Goal: Use online tool/utility: Utilize a website feature to perform a specific function

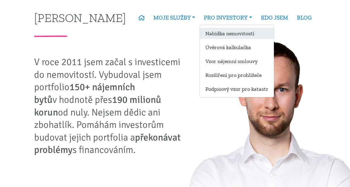
click at [224, 29] on link "Nabídka nemovitostí" at bounding box center [237, 33] width 74 height 11
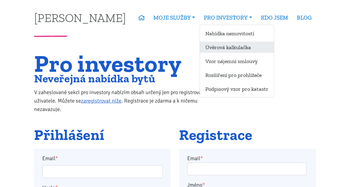
click at [235, 48] on link "Úvěrová kalkulačka" at bounding box center [237, 47] width 74 height 11
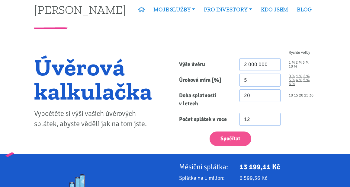
scroll to position [8, 0]
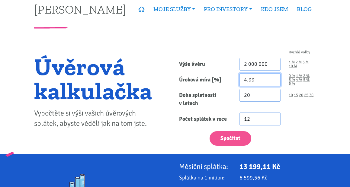
click at [274, 81] on input "4.99" at bounding box center [259, 79] width 41 height 13
click at [274, 81] on input "4.98" at bounding box center [259, 79] width 41 height 13
click at [274, 81] on input "4.97" at bounding box center [259, 79] width 41 height 13
click at [274, 81] on input "4.96" at bounding box center [259, 79] width 41 height 13
click at [274, 81] on input "4.95" at bounding box center [259, 79] width 41 height 13
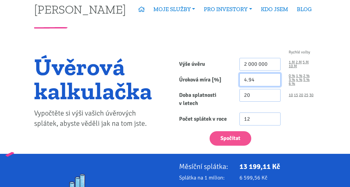
click at [274, 81] on input "4.94" at bounding box center [259, 79] width 41 height 13
click at [274, 81] on input "4.93" at bounding box center [259, 79] width 41 height 13
click at [274, 81] on input "4.92" at bounding box center [259, 79] width 41 height 13
click at [274, 81] on input "4.91" at bounding box center [259, 79] width 41 height 13
type input "4.9"
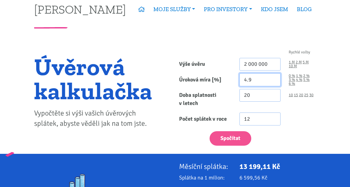
click at [274, 81] on input "4.9" at bounding box center [259, 79] width 41 height 13
click at [273, 94] on input "21" at bounding box center [259, 95] width 41 height 13
click at [273, 94] on input "22" at bounding box center [259, 95] width 41 height 13
click at [273, 94] on input "23" at bounding box center [259, 95] width 41 height 13
click at [273, 94] on input "24" at bounding box center [259, 95] width 41 height 13
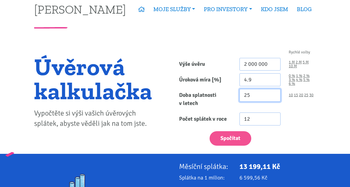
click at [273, 94] on input "25" at bounding box center [259, 95] width 41 height 13
click at [273, 94] on input "26" at bounding box center [259, 95] width 41 height 13
click at [273, 94] on input "27" at bounding box center [259, 95] width 41 height 13
click at [273, 94] on input "28" at bounding box center [259, 95] width 41 height 13
click at [273, 94] on input "29" at bounding box center [259, 95] width 41 height 13
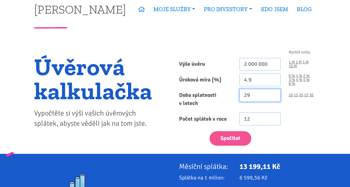
type input "30"
click at [273, 94] on input "30" at bounding box center [259, 95] width 41 height 13
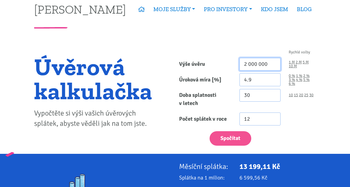
drag, startPoint x: 270, startPoint y: 64, endPoint x: 218, endPoint y: 61, distance: 51.7
click at [218, 61] on div "Výše úvěru 2 000 000 1 M 2 M 5 M 10 M" at bounding box center [247, 64] width 145 height 13
type input "5"
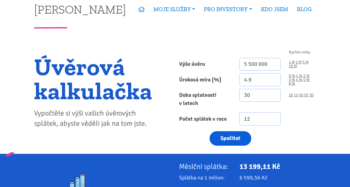
click at [234, 139] on button "Spočítat" at bounding box center [230, 138] width 42 height 15
type input "5500000"
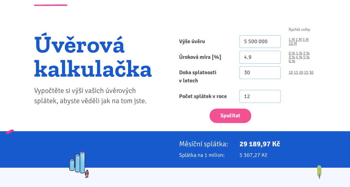
scroll to position [31, 0]
click at [273, 59] on input "4.89" at bounding box center [259, 57] width 41 height 13
click at [273, 59] on input "4.88" at bounding box center [259, 57] width 41 height 13
click at [273, 59] on input "4.87" at bounding box center [259, 57] width 41 height 13
click at [273, 59] on input "4.86" at bounding box center [259, 57] width 41 height 13
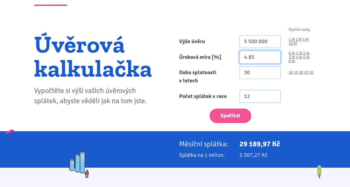
click at [273, 59] on input "4.85" at bounding box center [259, 57] width 41 height 13
click at [273, 59] on input "4.84" at bounding box center [259, 57] width 41 height 13
click at [273, 59] on input "4.83" at bounding box center [259, 57] width 41 height 13
click at [273, 59] on input "4.82" at bounding box center [259, 57] width 41 height 13
click at [273, 59] on input "4.81" at bounding box center [259, 57] width 41 height 13
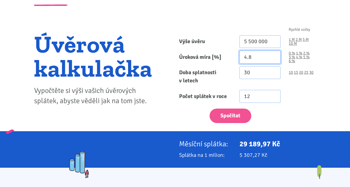
click at [273, 59] on input "4.8" at bounding box center [259, 57] width 41 height 13
click at [273, 59] on input "4.79" at bounding box center [259, 57] width 41 height 13
click at [273, 59] on input "4.78" at bounding box center [259, 57] width 41 height 13
click at [273, 59] on input "4.77" at bounding box center [259, 57] width 41 height 13
click at [273, 59] on input "4.76" at bounding box center [259, 57] width 41 height 13
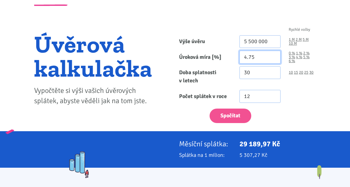
click at [273, 59] on input "4.75" at bounding box center [259, 57] width 41 height 13
click at [273, 59] on input "4.74" at bounding box center [259, 57] width 41 height 13
click at [273, 59] on input "4.73" at bounding box center [259, 57] width 41 height 13
click at [273, 59] on input "4.72" at bounding box center [259, 57] width 41 height 13
click at [273, 59] on input "4.71" at bounding box center [259, 57] width 41 height 13
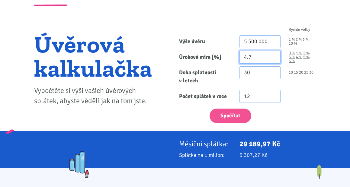
click at [273, 59] on input "4.7" at bounding box center [259, 57] width 41 height 13
click at [273, 59] on input "4.69" at bounding box center [259, 57] width 41 height 13
click at [273, 59] on input "4.68" at bounding box center [259, 57] width 41 height 13
click at [273, 59] on input "4.67" at bounding box center [259, 57] width 41 height 13
click at [273, 59] on input "4.66" at bounding box center [259, 57] width 41 height 13
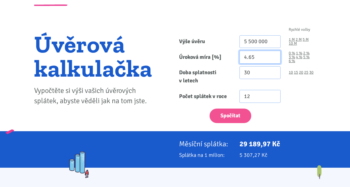
click at [273, 59] on input "4.65" at bounding box center [259, 57] width 41 height 13
click at [273, 59] on input "4.64" at bounding box center [259, 57] width 41 height 13
click at [273, 59] on input "4.63" at bounding box center [259, 57] width 41 height 13
click at [273, 59] on input "4.62" at bounding box center [259, 57] width 41 height 13
click at [273, 59] on input "4.61" at bounding box center [259, 57] width 41 height 13
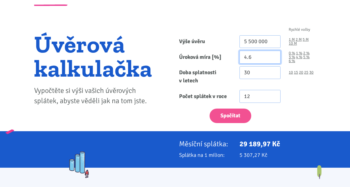
click at [273, 59] on input "4.6" at bounding box center [259, 57] width 41 height 13
click at [273, 59] on input "4.59" at bounding box center [259, 57] width 41 height 13
click at [273, 59] on input "4.58" at bounding box center [259, 57] width 41 height 13
click at [273, 59] on input "4.57" at bounding box center [259, 57] width 41 height 13
click at [273, 59] on input "4.56" at bounding box center [259, 57] width 41 height 13
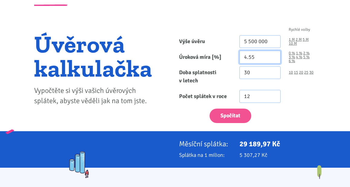
click at [273, 59] on input "4.55" at bounding box center [259, 57] width 41 height 13
click at [273, 59] on input "4.54" at bounding box center [259, 57] width 41 height 13
click at [273, 59] on input "4.53" at bounding box center [259, 57] width 41 height 13
click at [273, 59] on input "4.52" at bounding box center [259, 57] width 41 height 13
click at [273, 59] on input "4.51" at bounding box center [259, 57] width 41 height 13
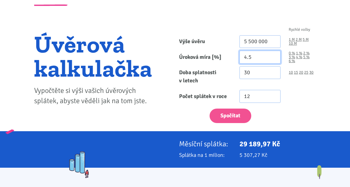
click at [273, 59] on input "4.5" at bounding box center [259, 57] width 41 height 13
type input "4.51"
click at [273, 56] on input "4.51" at bounding box center [259, 57] width 41 height 13
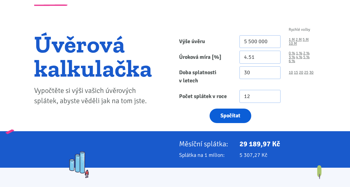
click at [231, 114] on button "Spočítat" at bounding box center [230, 116] width 42 height 15
type input "5500000"
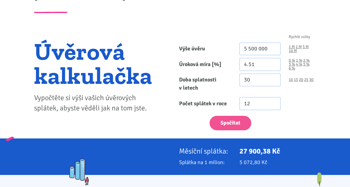
scroll to position [25, 0]
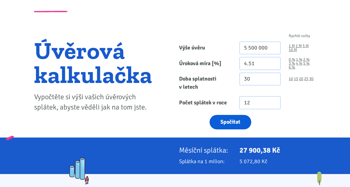
click at [228, 124] on button "Spočítat" at bounding box center [230, 122] width 42 height 15
type input "5500000"
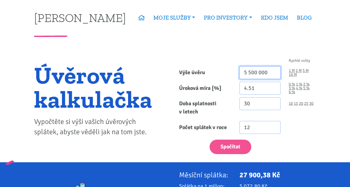
click at [251, 74] on input "5 500 000" at bounding box center [259, 72] width 41 height 13
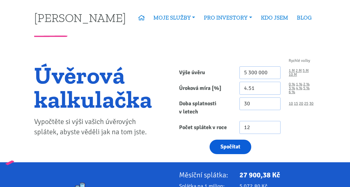
click at [236, 149] on button "Spočítat" at bounding box center [230, 147] width 42 height 15
type input "5300000"
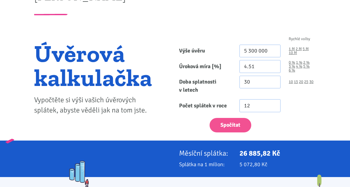
scroll to position [22, 0]
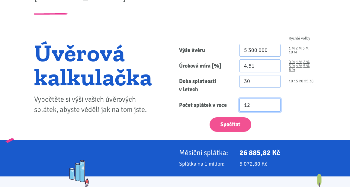
drag, startPoint x: 251, startPoint y: 106, endPoint x: 254, endPoint y: 106, distance: 3.3
click at [254, 106] on input "12" at bounding box center [259, 105] width 41 height 13
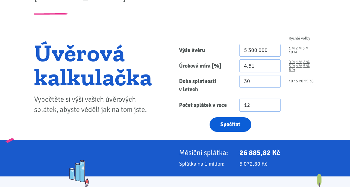
click at [231, 124] on button "Spočítat" at bounding box center [230, 124] width 42 height 15
type input "5300000"
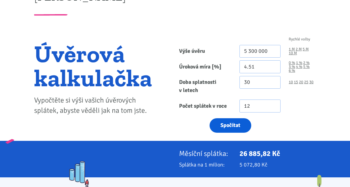
scroll to position [21, 0]
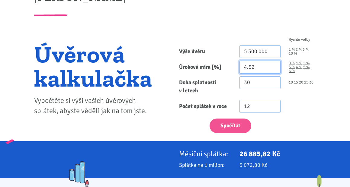
click at [274, 65] on input "4.52" at bounding box center [259, 67] width 41 height 13
click at [274, 65] on input "4.53" at bounding box center [259, 67] width 41 height 13
click at [274, 65] on input "4.54" at bounding box center [259, 67] width 41 height 13
click at [274, 65] on input "4.55" at bounding box center [259, 67] width 41 height 13
click at [274, 65] on input "4.56" at bounding box center [259, 67] width 41 height 13
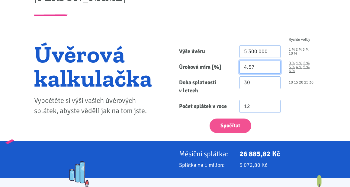
click at [274, 65] on input "4.57" at bounding box center [259, 67] width 41 height 13
click at [274, 69] on input "4.56" at bounding box center [259, 67] width 41 height 13
click at [274, 69] on input "4.55" at bounding box center [259, 67] width 41 height 13
click at [274, 69] on input "4.54" at bounding box center [259, 67] width 41 height 13
click at [274, 69] on input "4.53" at bounding box center [259, 67] width 41 height 13
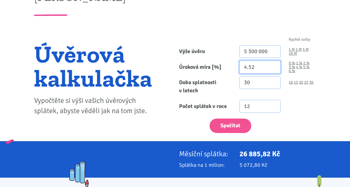
click at [274, 69] on input "4.52" at bounding box center [259, 67] width 41 height 13
click at [274, 69] on input "4.51" at bounding box center [259, 67] width 41 height 13
click at [274, 69] on input "4.5" at bounding box center [259, 67] width 41 height 13
type input "4.49"
click at [274, 69] on input "4.49" at bounding box center [259, 67] width 41 height 13
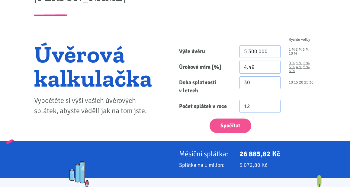
click at [300, 100] on div "12" at bounding box center [277, 106] width 84 height 13
click at [298, 123] on div "Spočítat" at bounding box center [247, 125] width 145 height 18
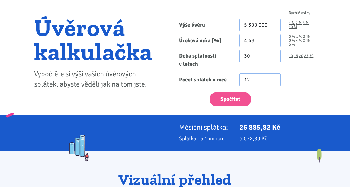
scroll to position [49, 0]
